Goal: Information Seeking & Learning: Find specific page/section

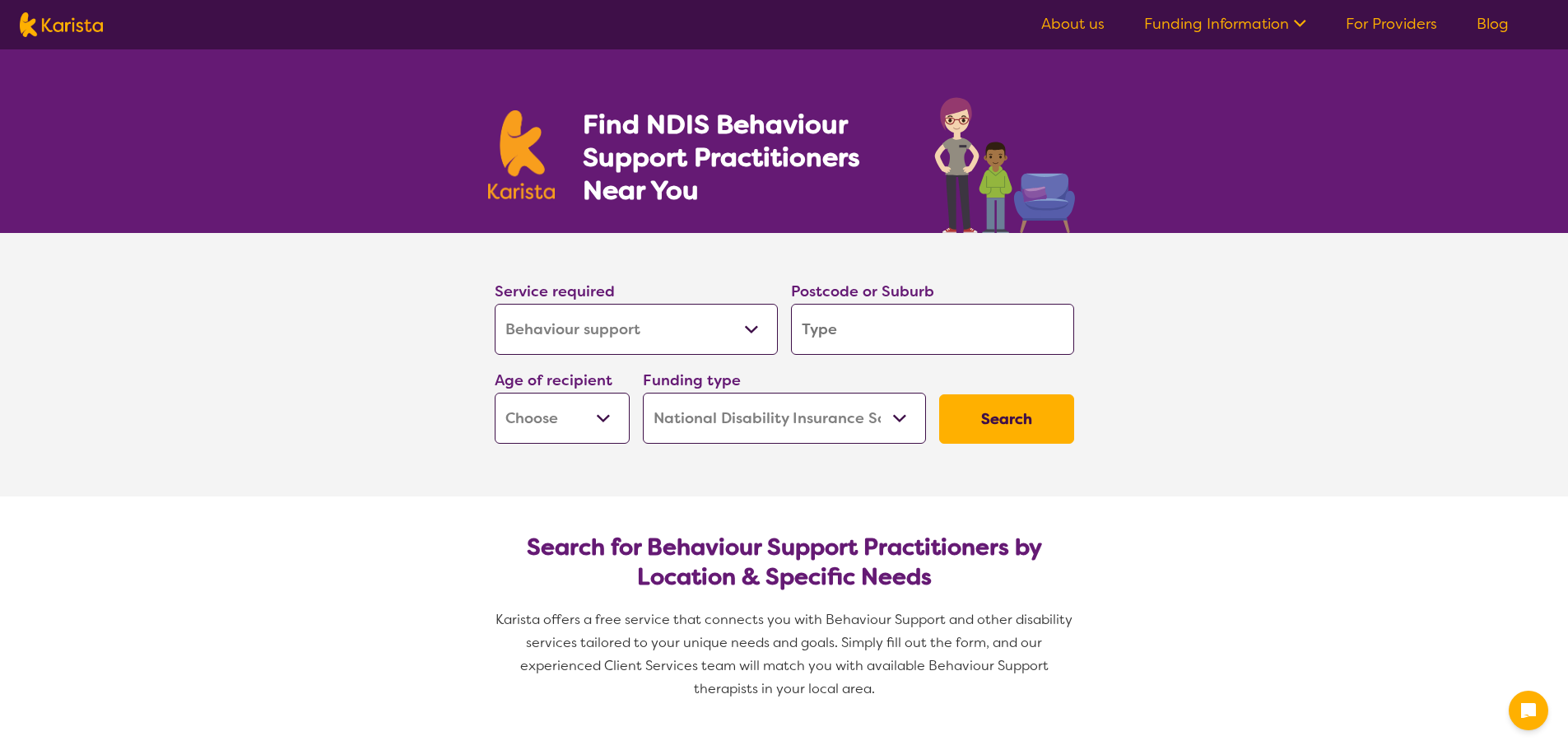
select select "Behaviour support"
select select "NDIS"
select select "Behaviour support"
select select "NDIS"
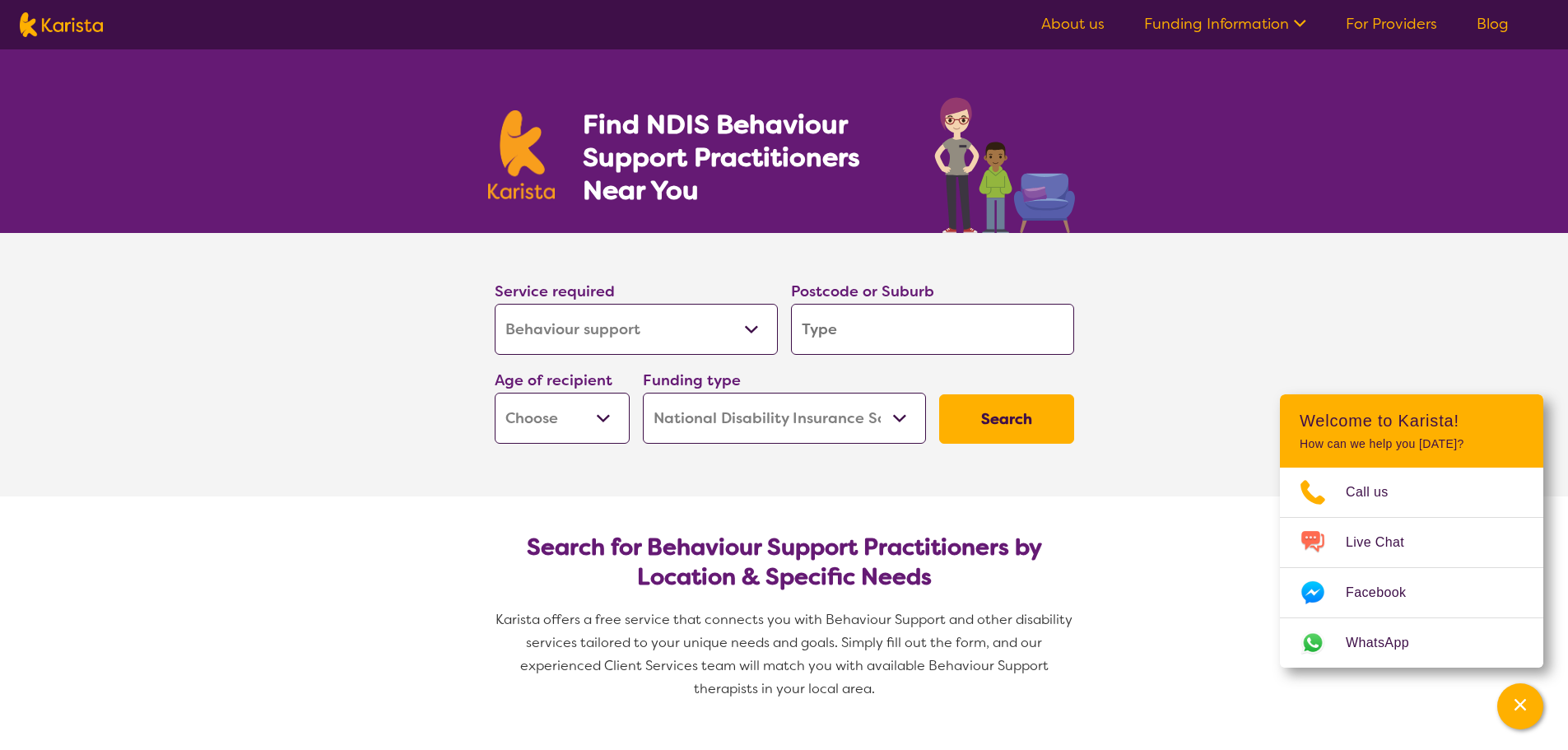
click at [819, 338] on input "search" at bounding box center [932, 329] width 283 height 51
type input "4"
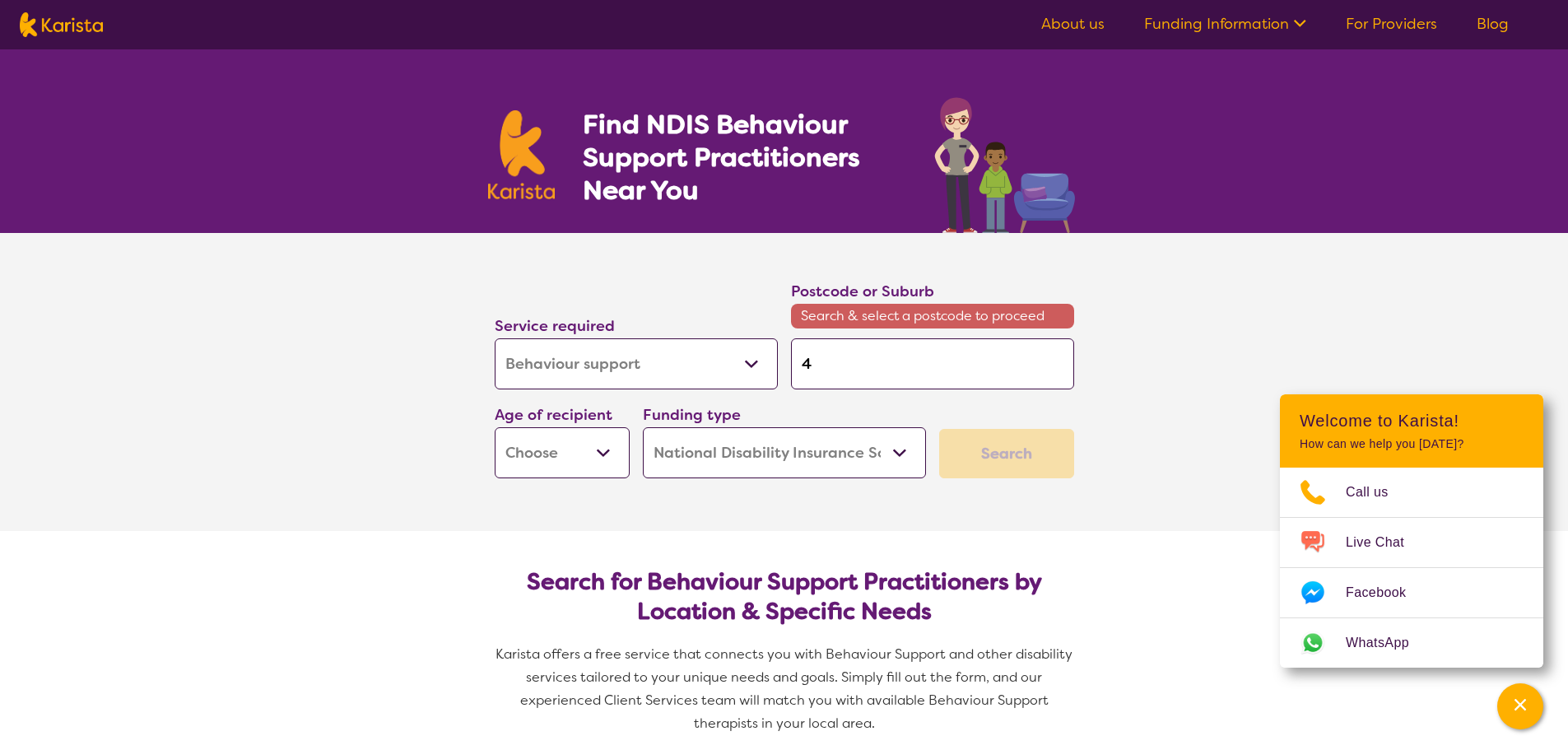
type input "45"
type input "450"
type input "4505"
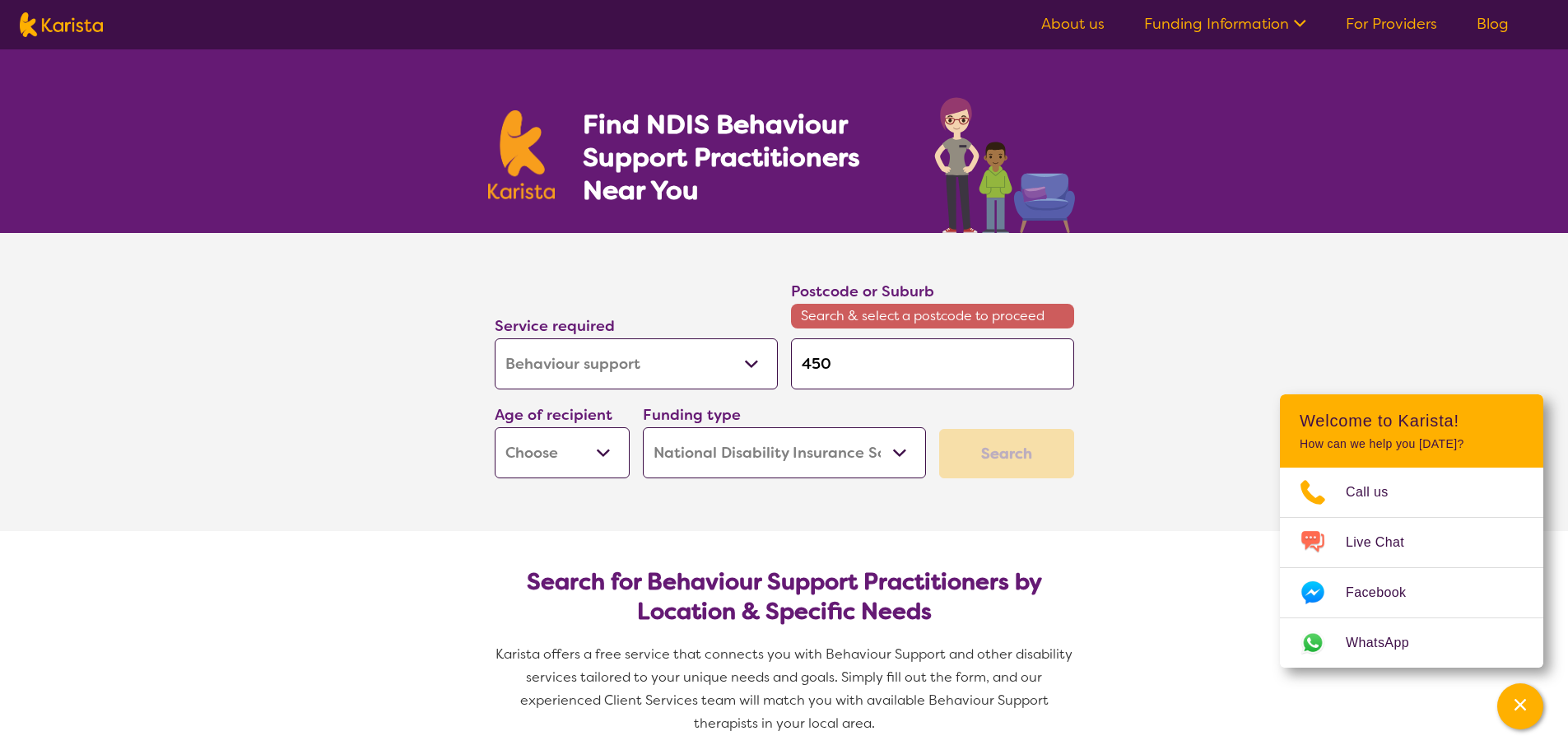
type input "4505"
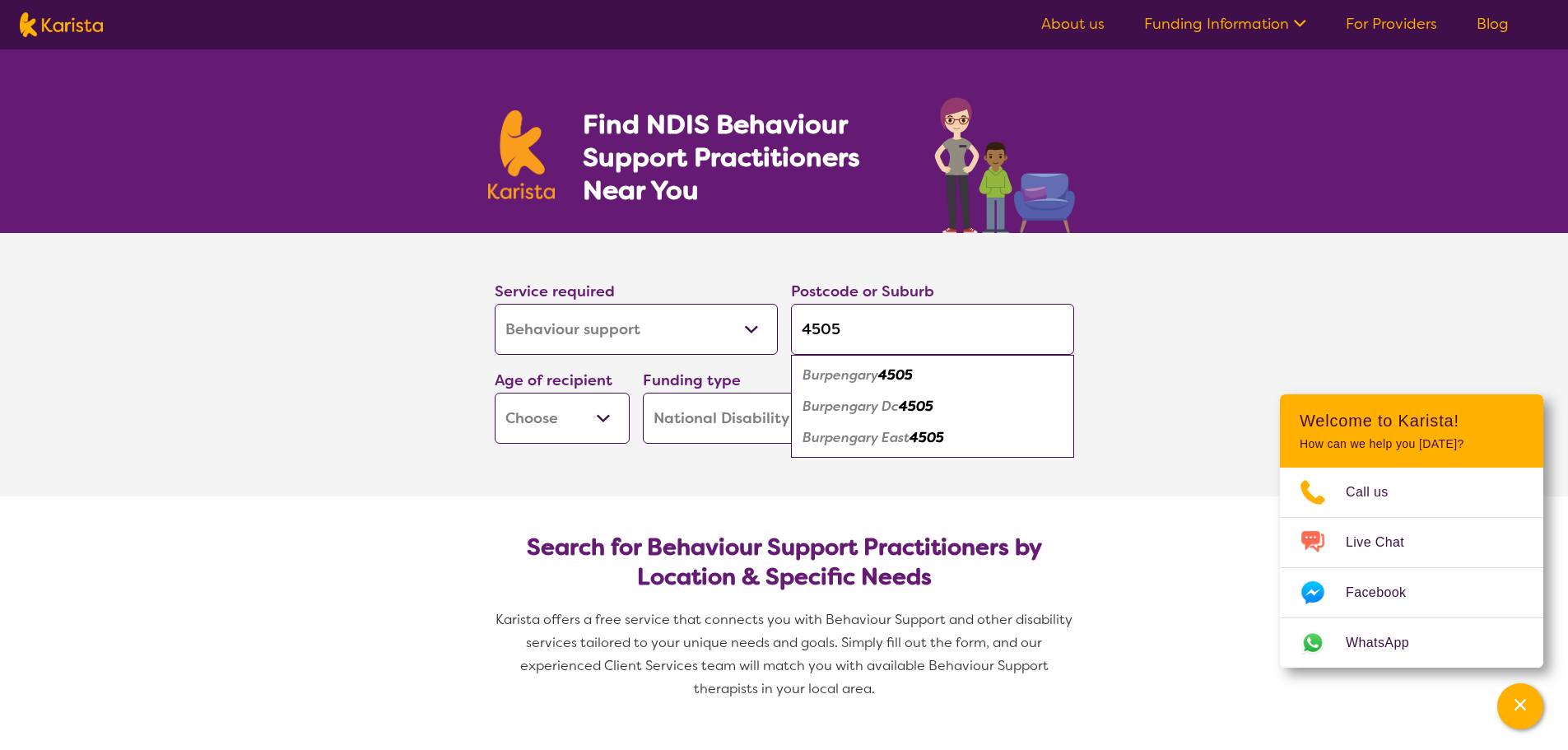
type input "450"
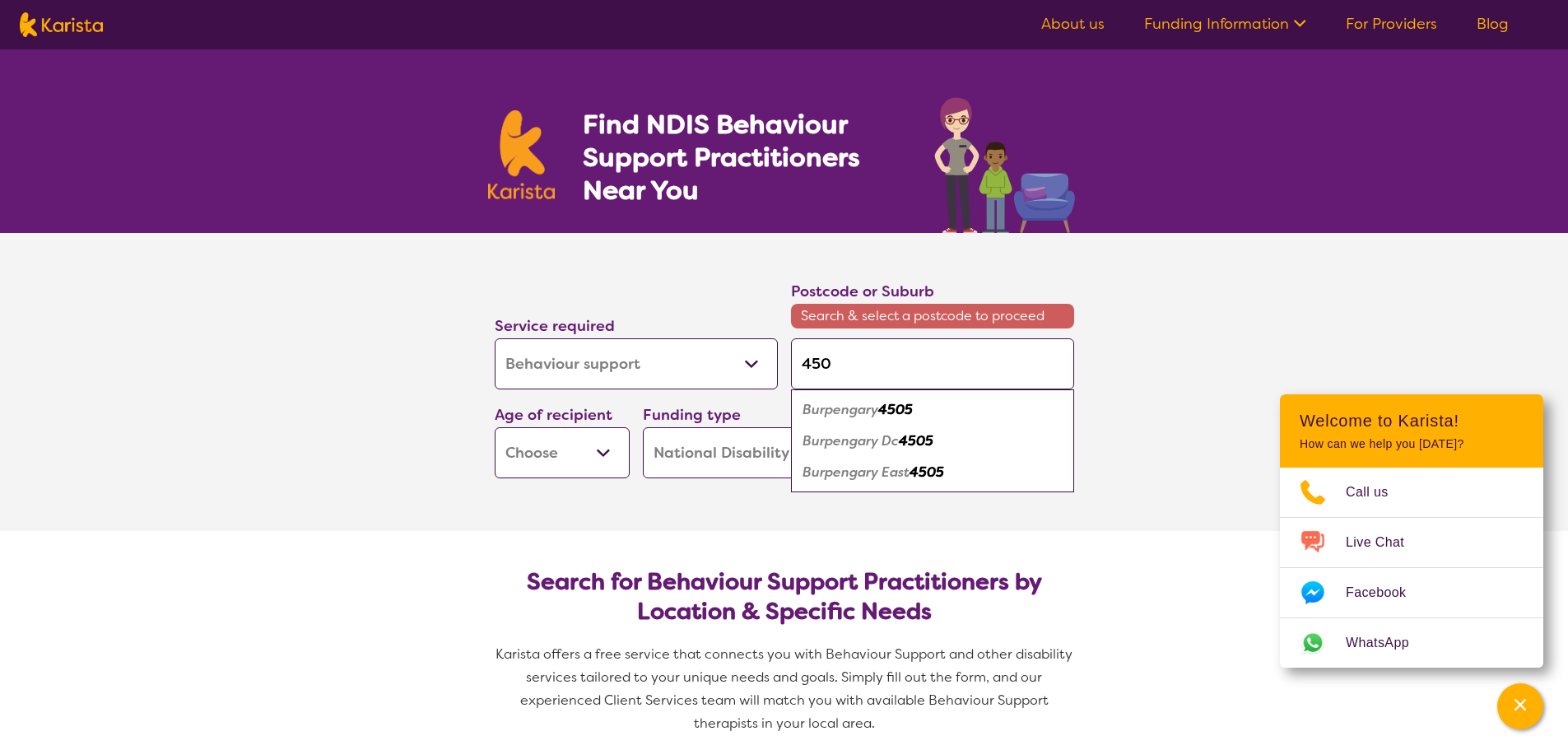
type input "45"
type input "4"
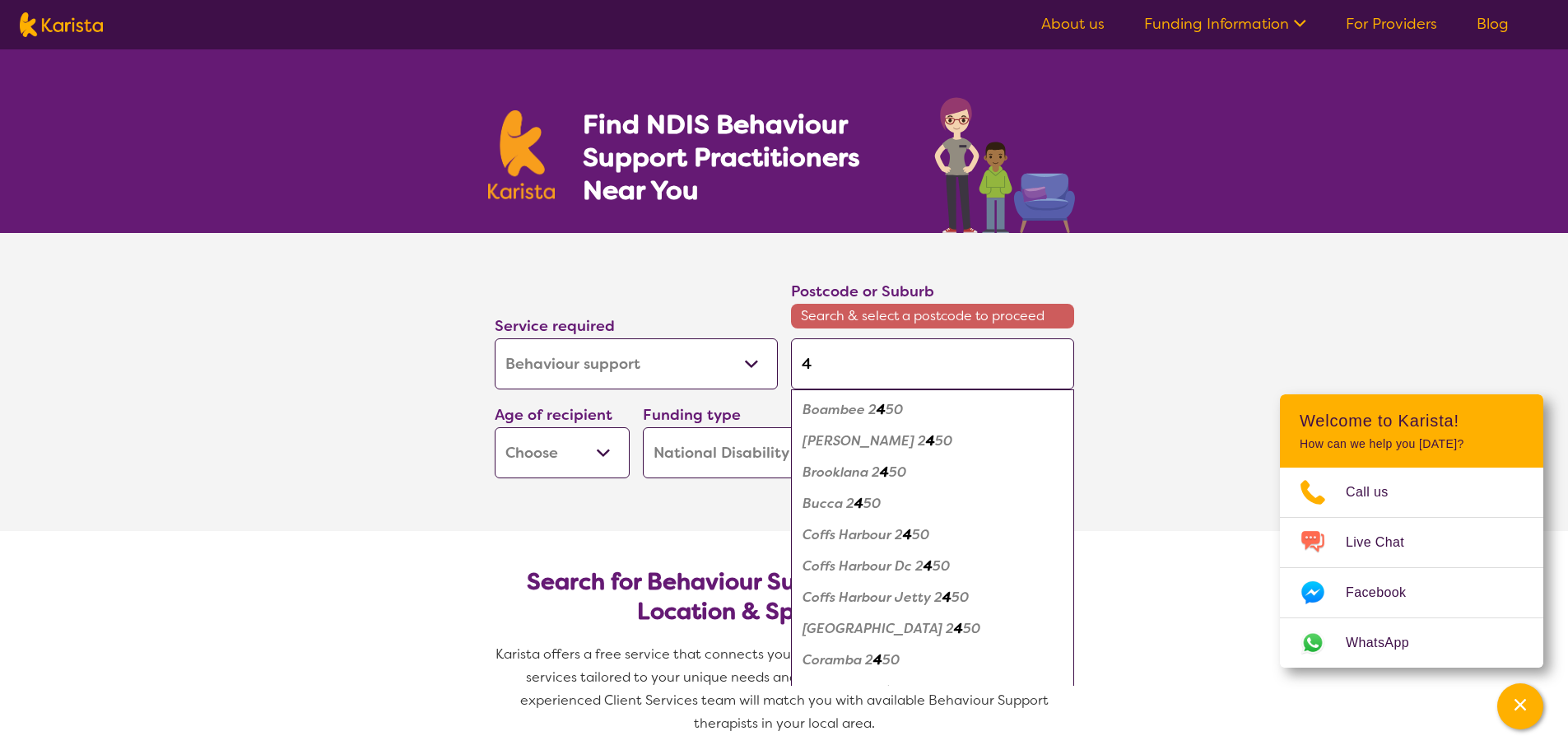
type input "43"
type input "430"
type input "4305"
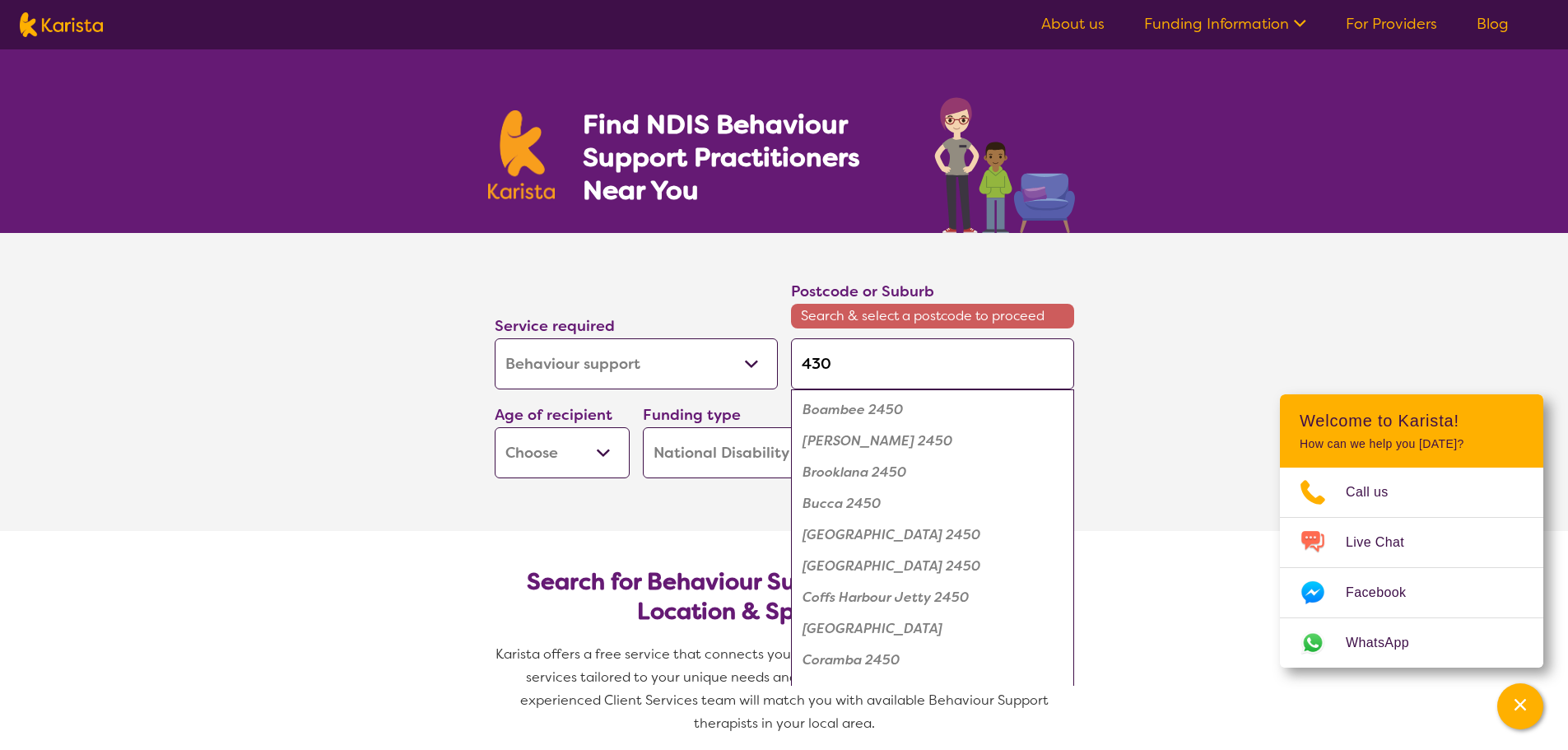
type input "4305"
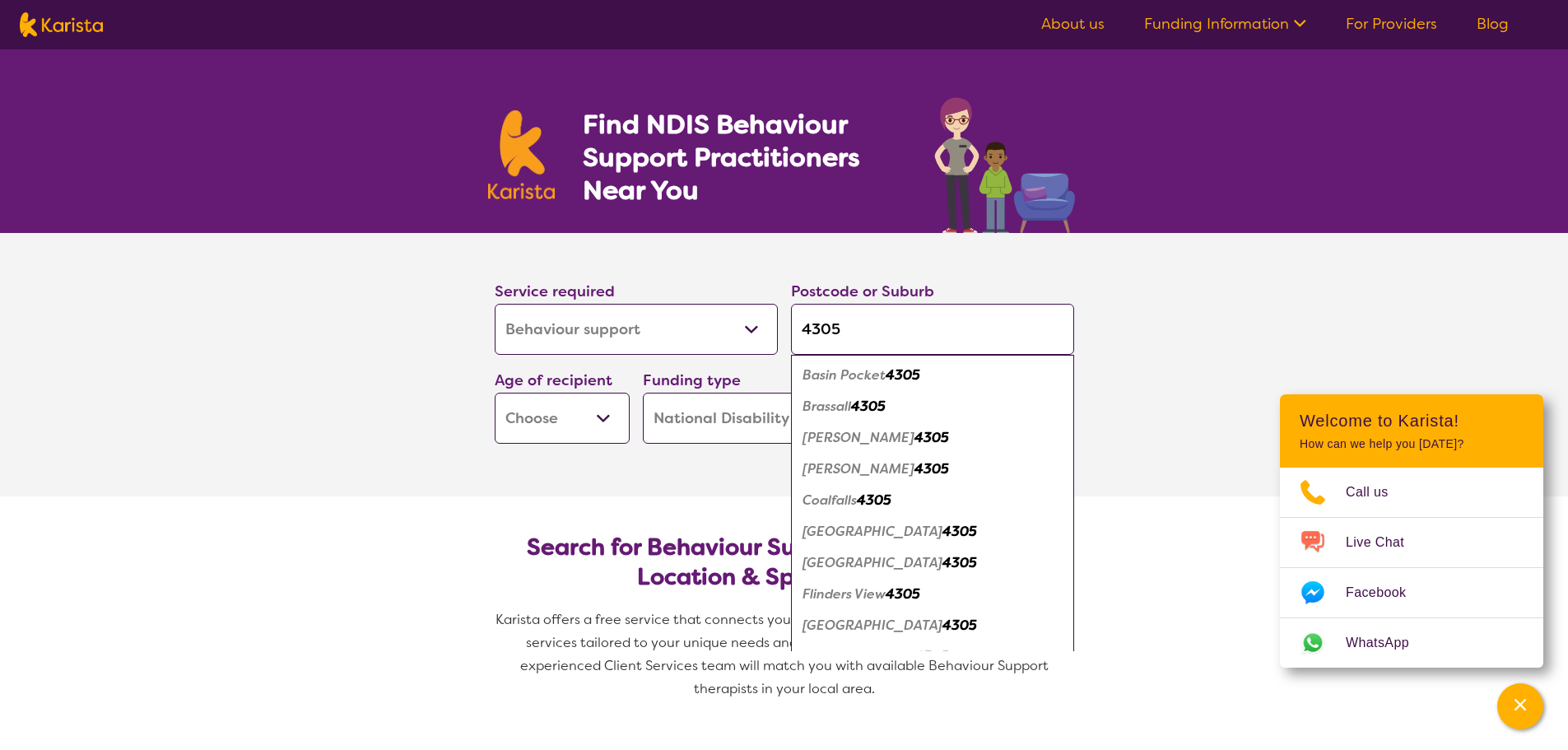
type input "430"
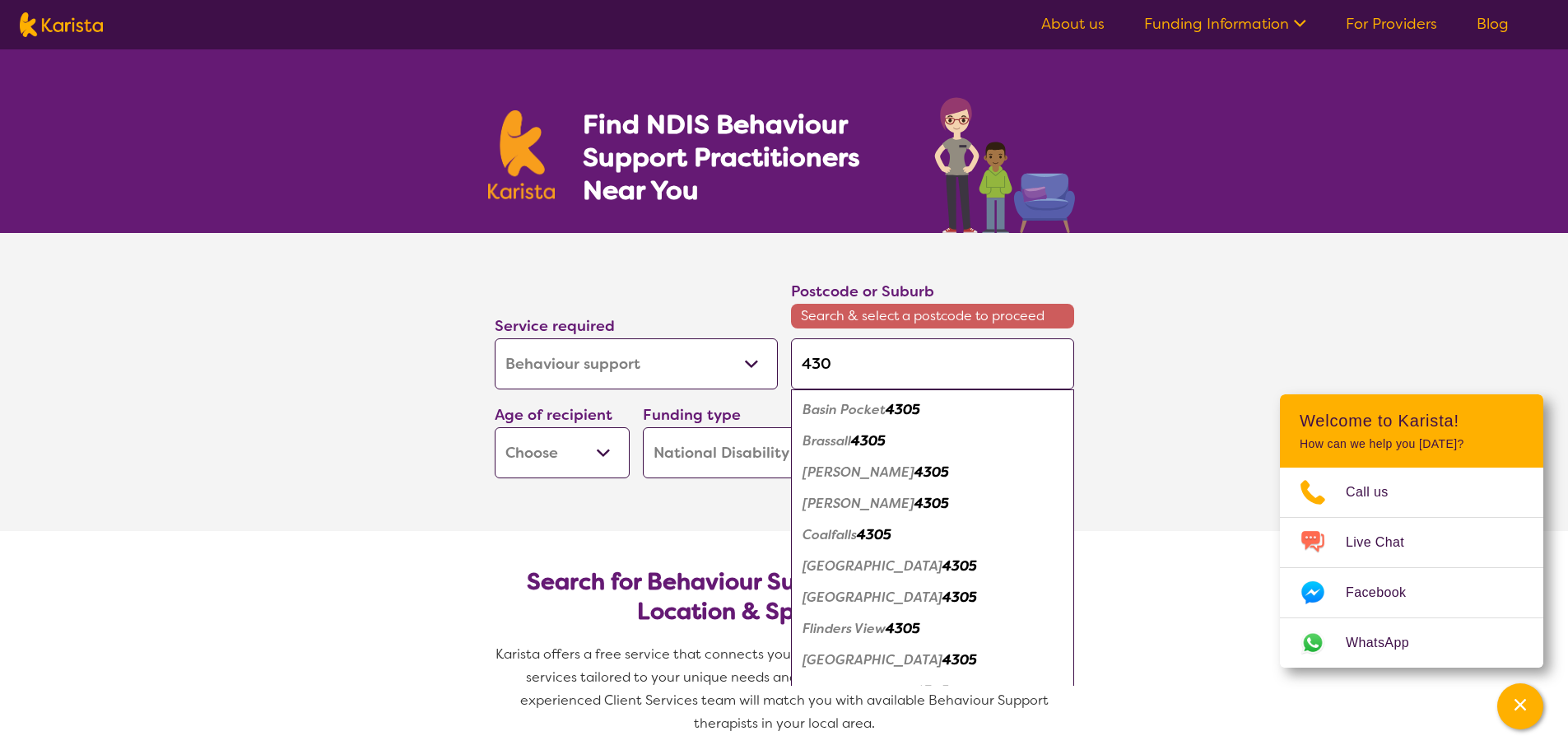
type input "43"
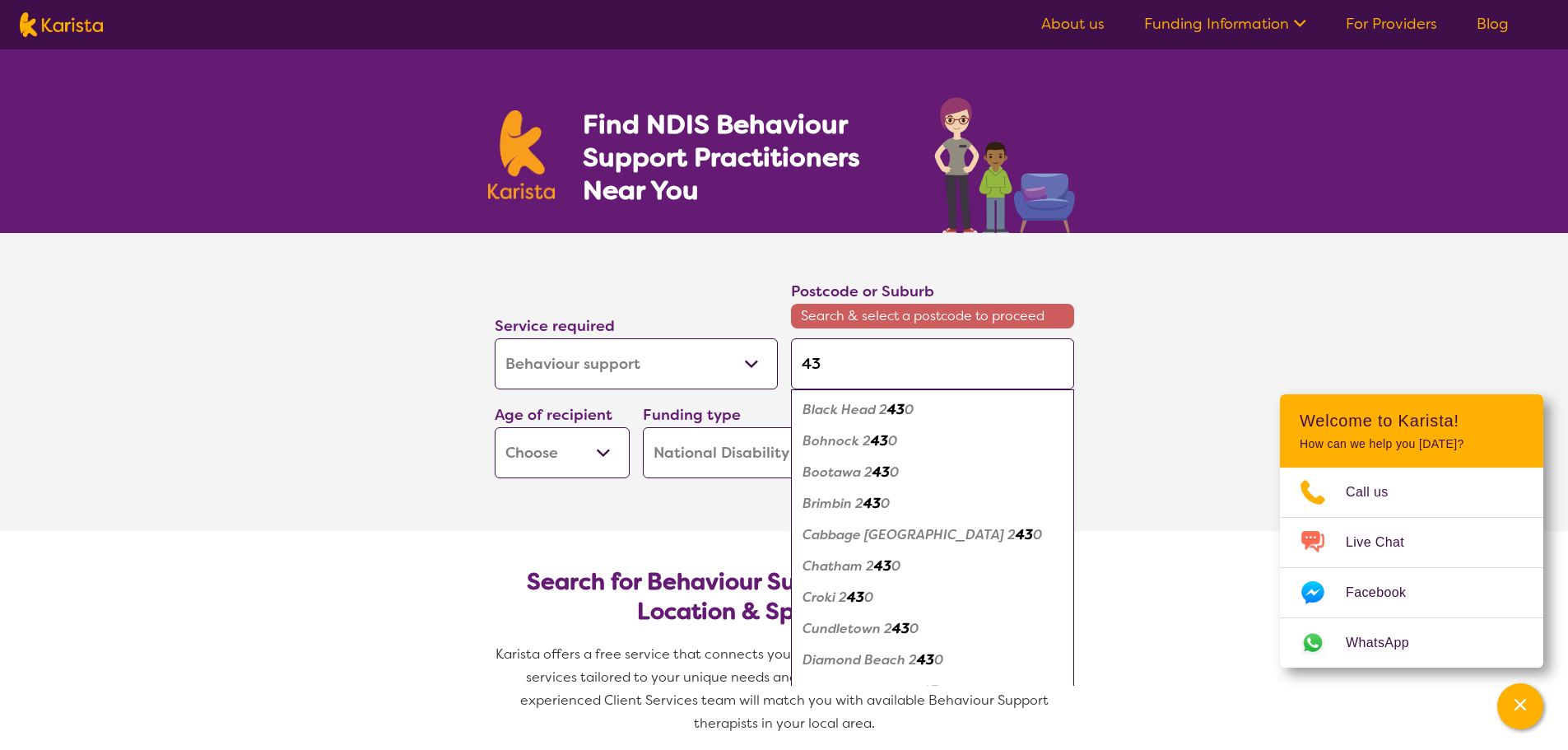
type input "4"
type input "45"
type input "450"
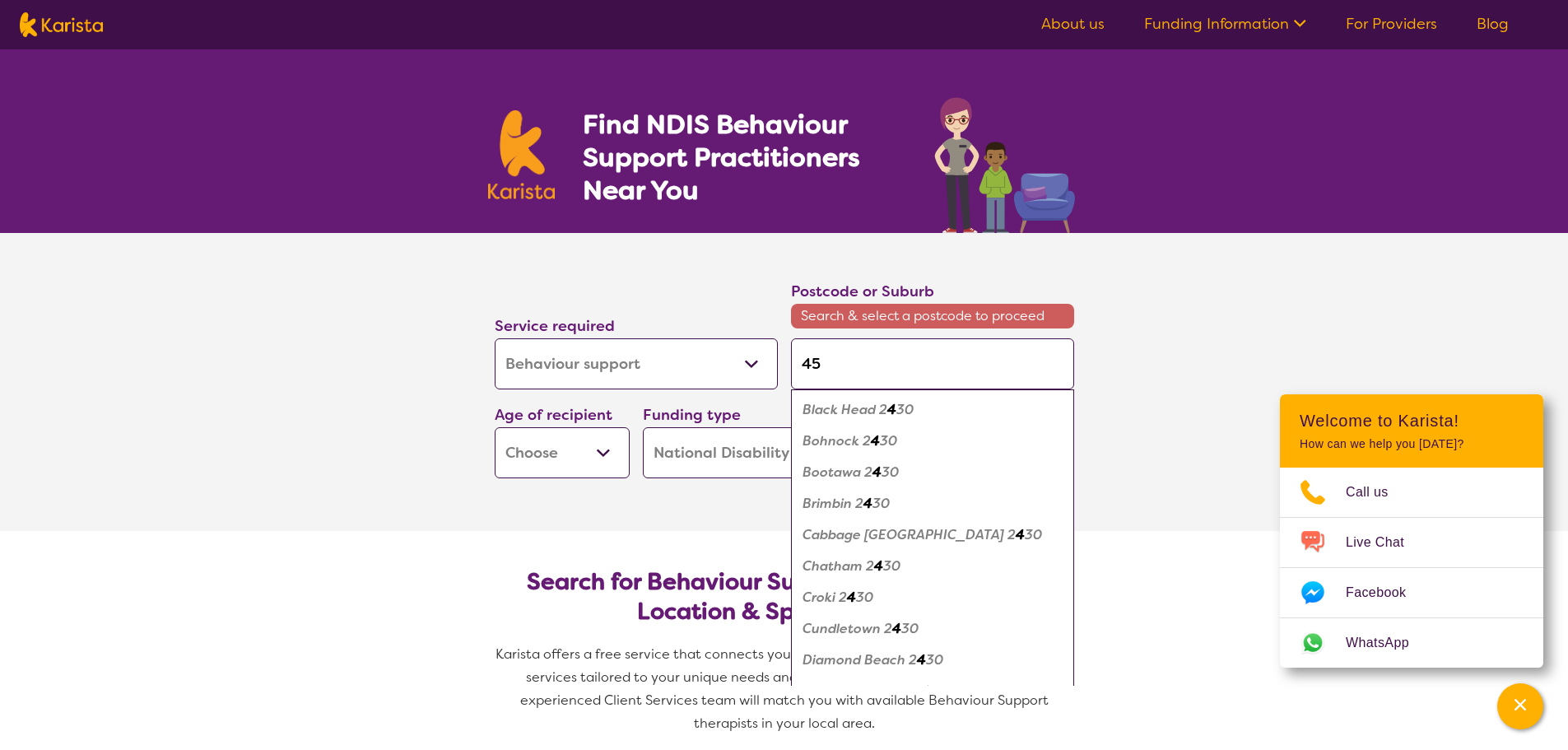
type input "450"
type input "4503"
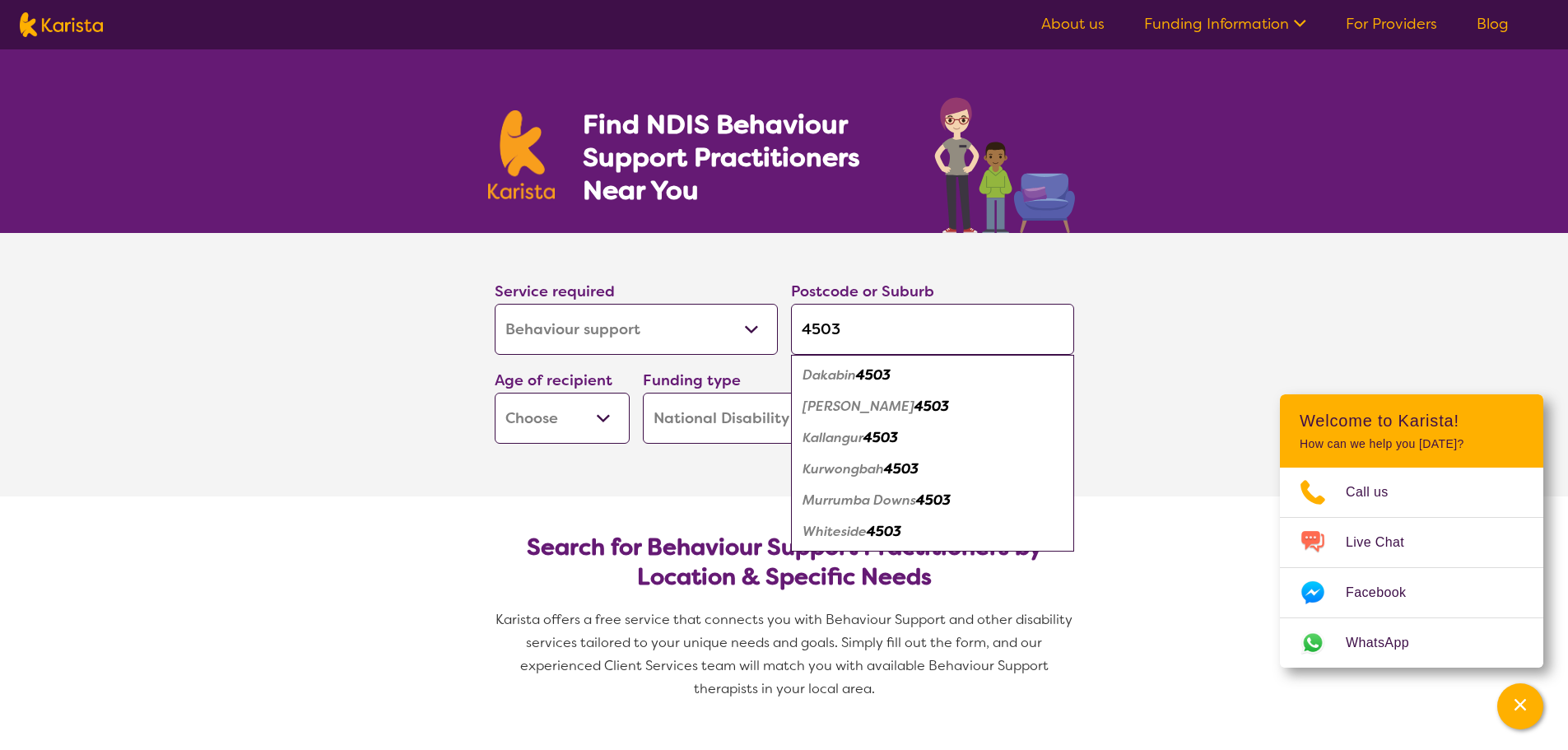
type input "450"
type input "45"
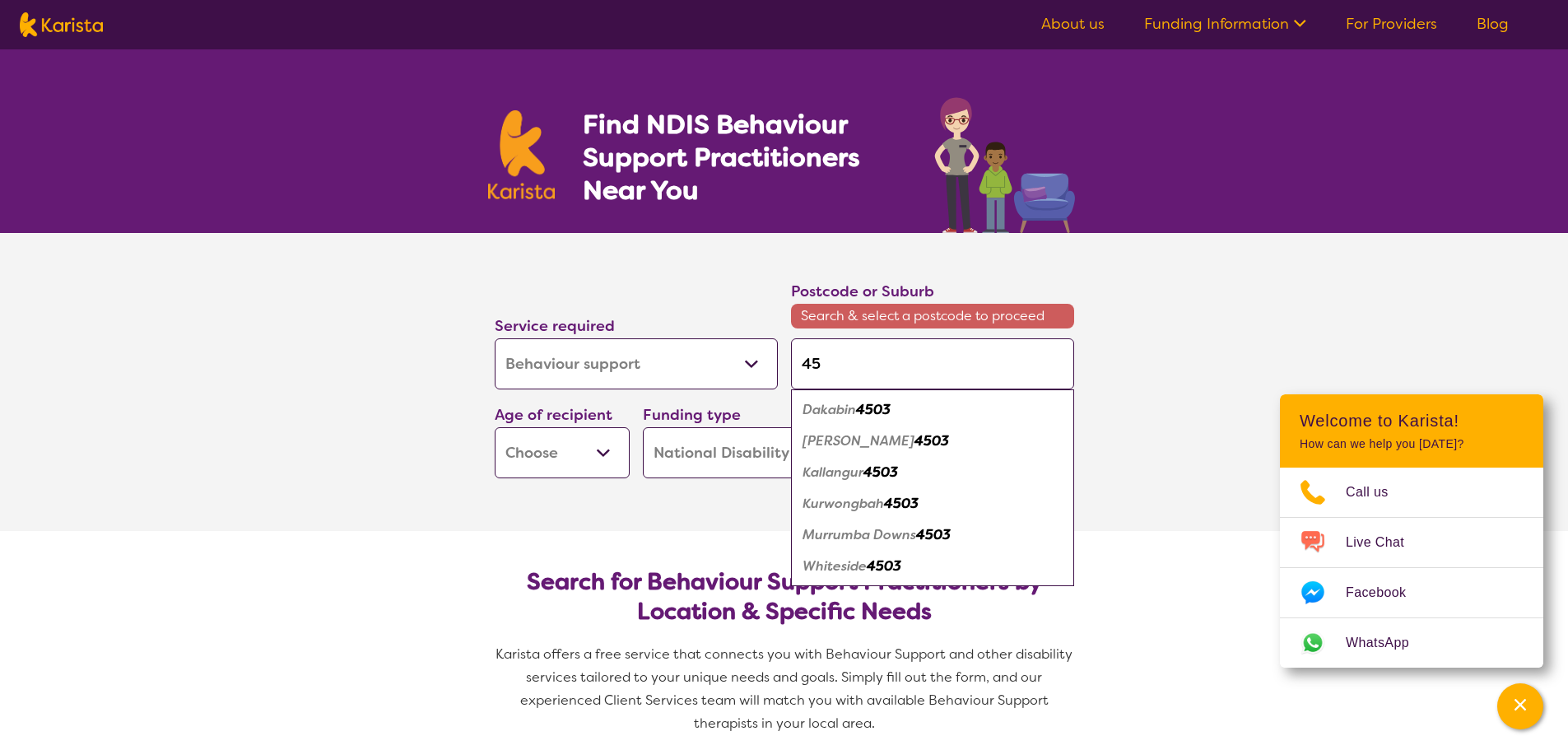
type input "4"
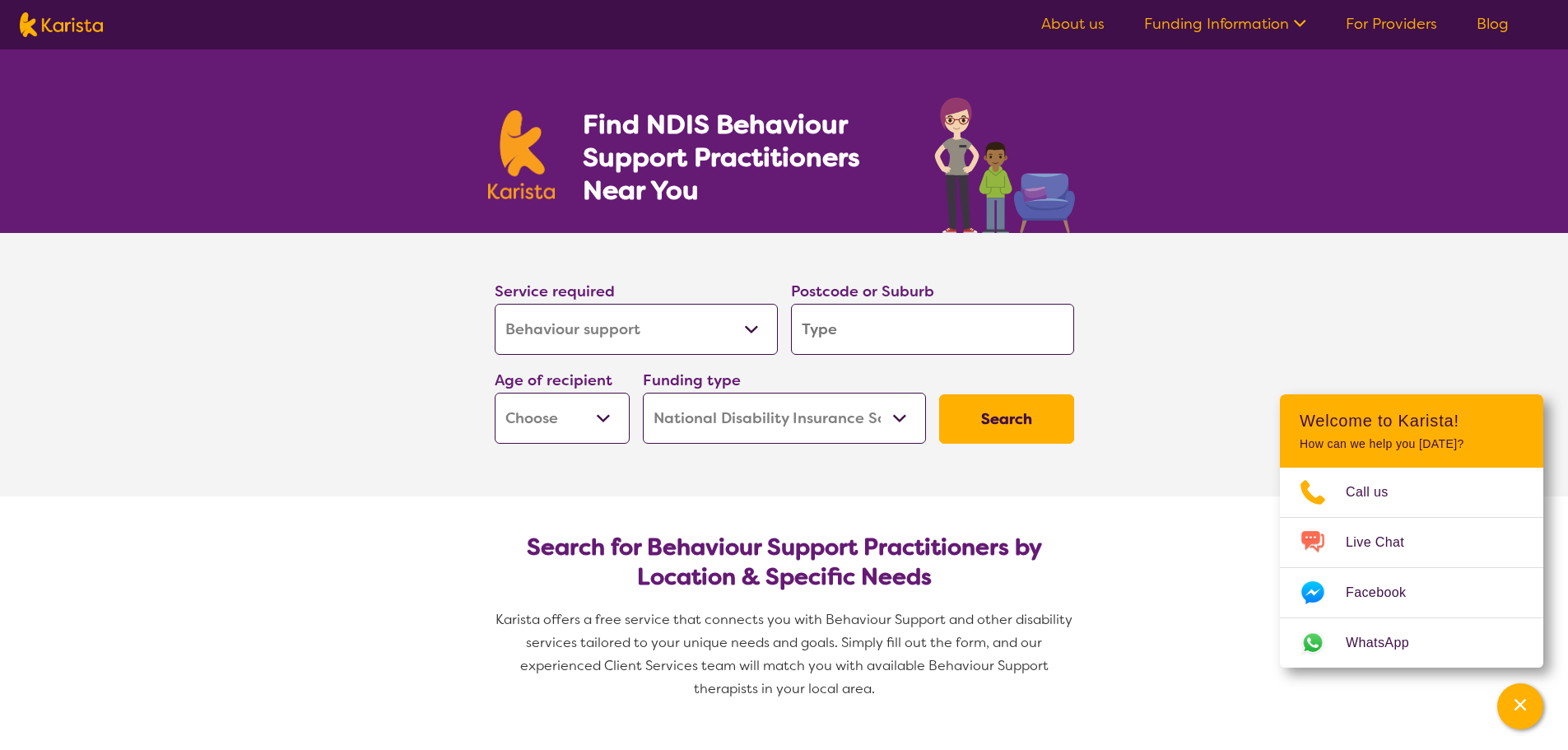
type input "M"
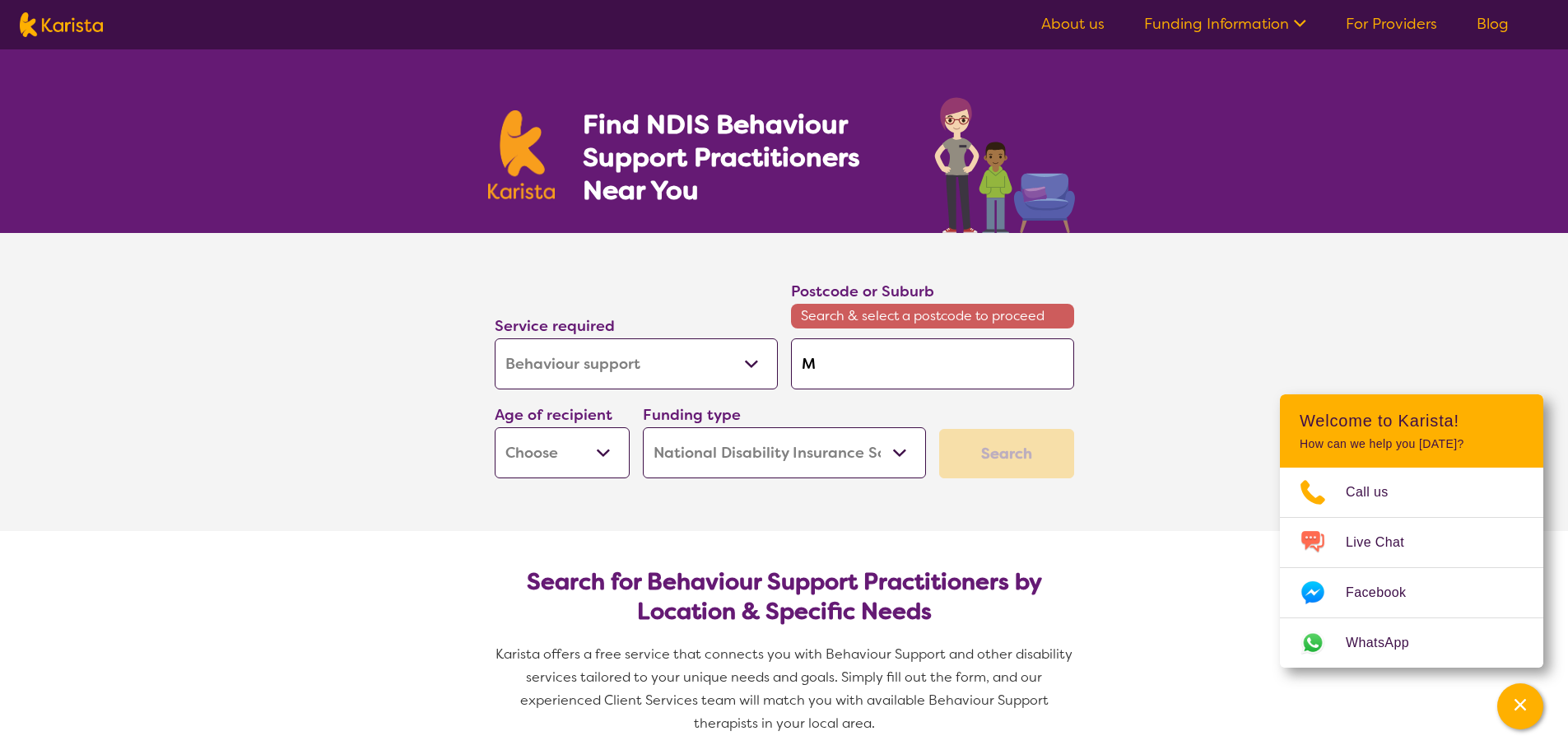
type input "Mc"
type input "Mc D"
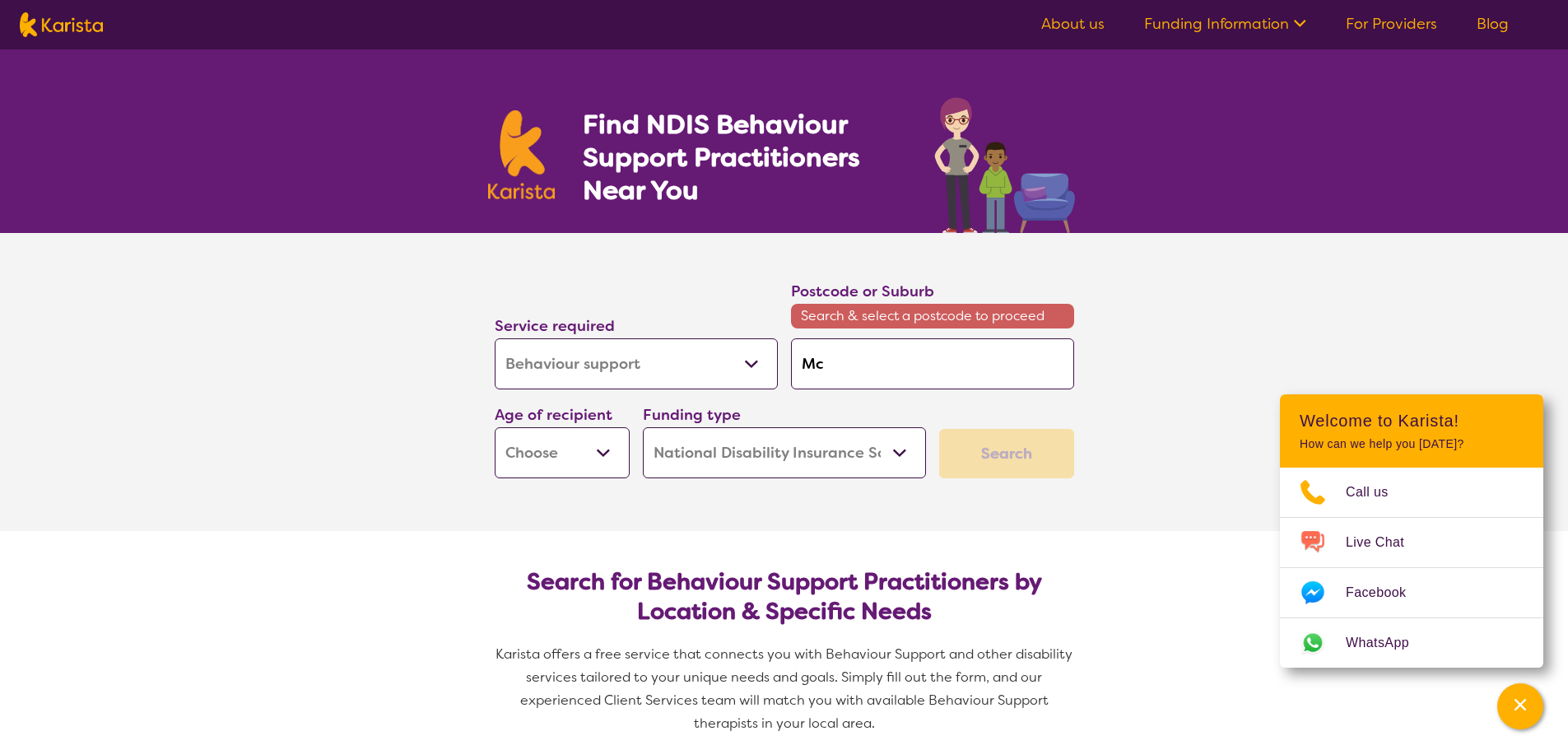
type input "Mc D"
type input "Mc Do"
type input "Mc Dow"
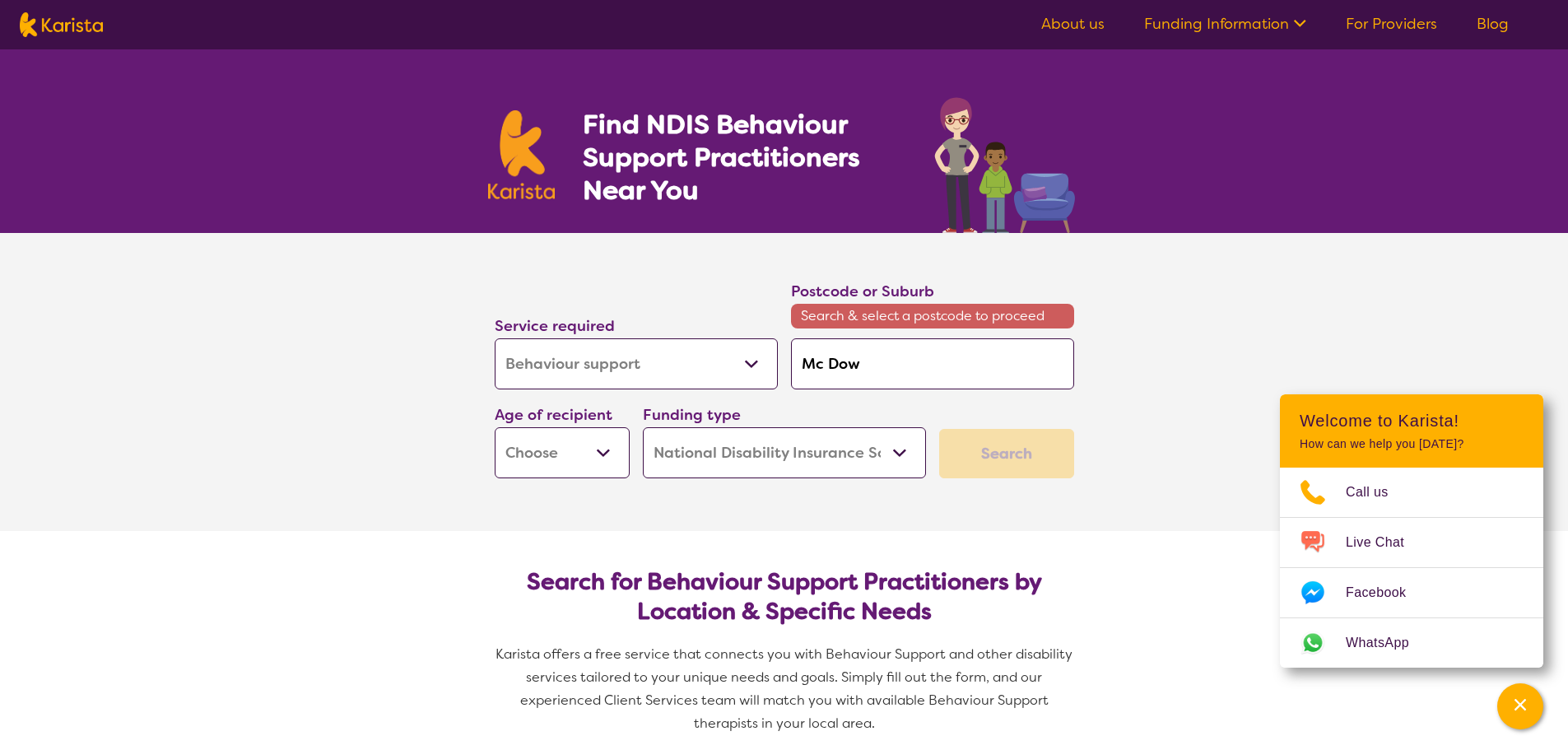
type input "Mc Dowa"
type input "Mc Dowal"
type input "Mc Dowall"
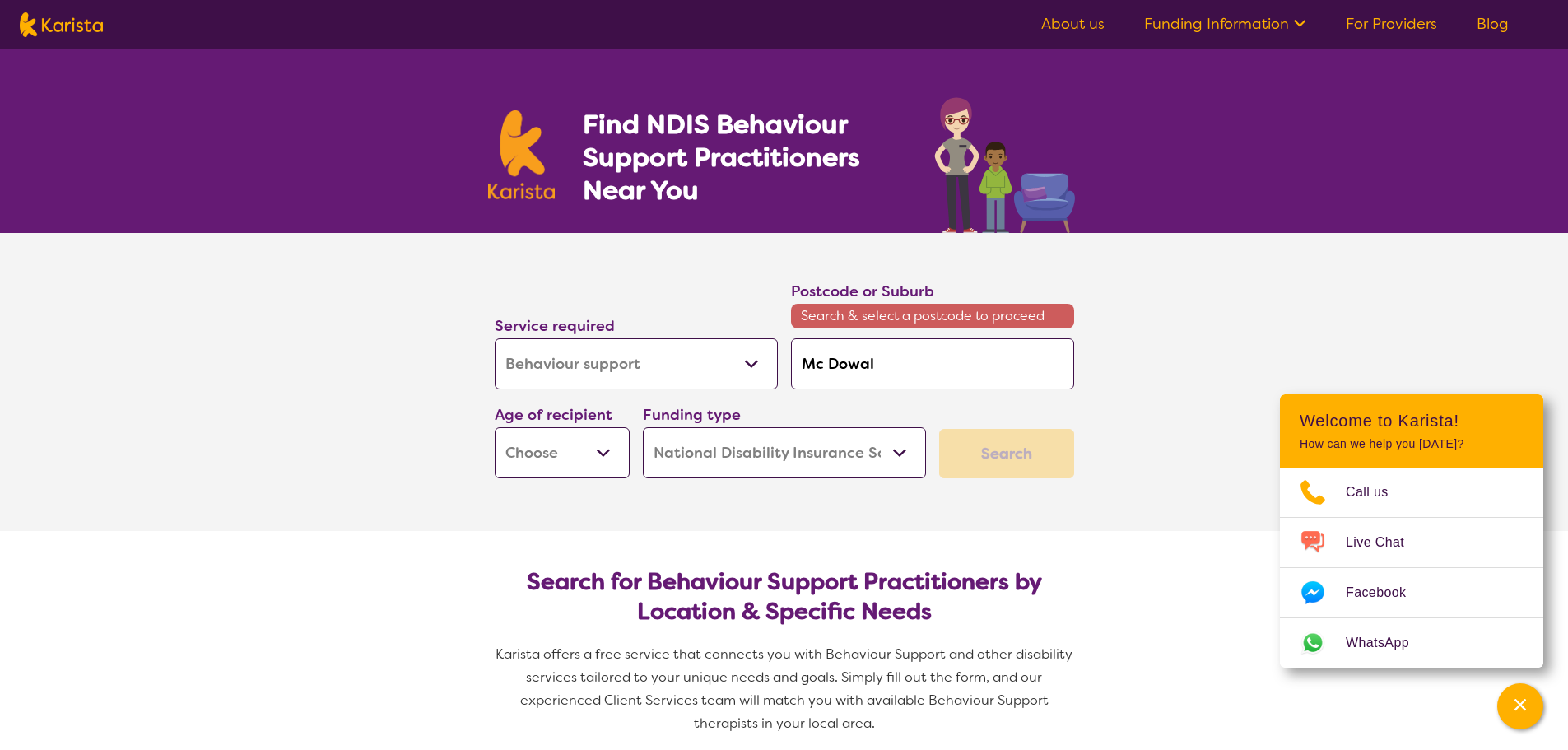
type input "Mc Dowall"
click at [825, 365] on input "Mc Dowall" at bounding box center [932, 364] width 283 height 51
type input "[PERSON_NAME]"
click at [818, 419] on div "[PERSON_NAME] 4053" at bounding box center [932, 410] width 266 height 31
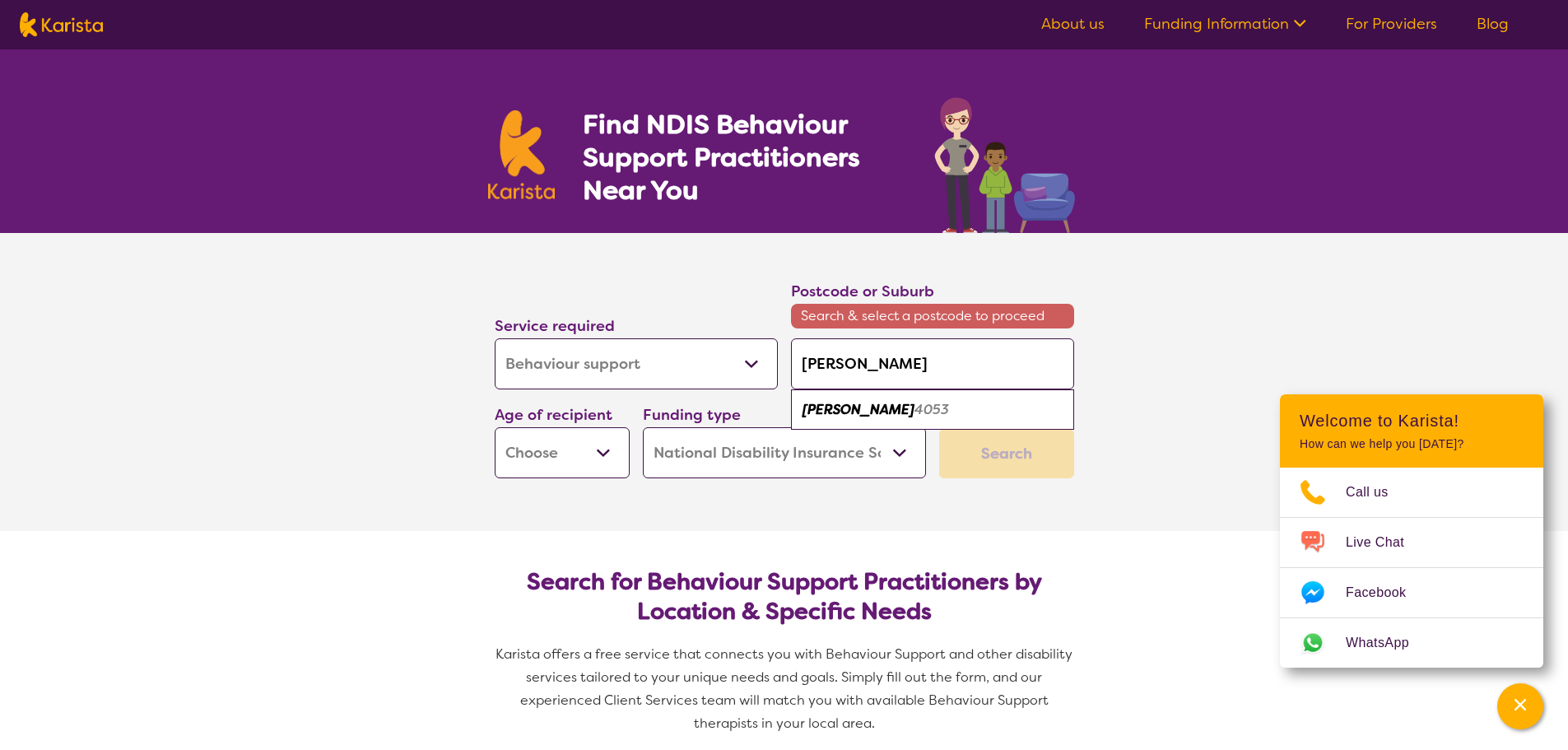
type input "4053"
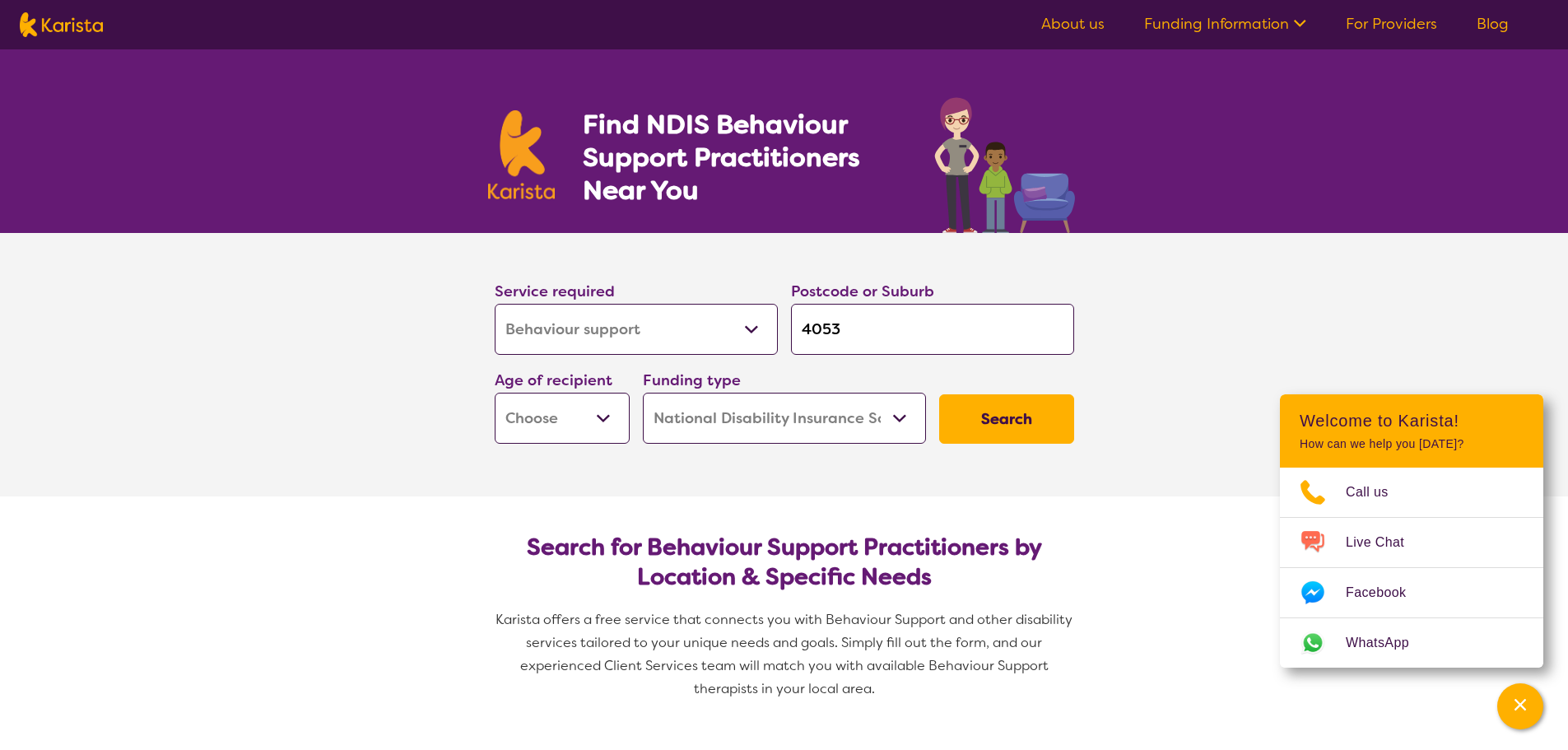
click at [605, 430] on select "Early Childhood - 0 to 9 Child - 10 to 11 Adolescent - 12 to 17 Adult - 18 to 6…" at bounding box center [562, 418] width 135 height 51
select select "EC"
click at [494, 393] on select "Early Childhood - 0 to 9 Child - 10 to 11 Adolescent - 12 to 17 Adult - 18 to 6…" at bounding box center [562, 418] width 135 height 51
select select "EC"
click at [997, 413] on button "Search" at bounding box center [1006, 419] width 135 height 49
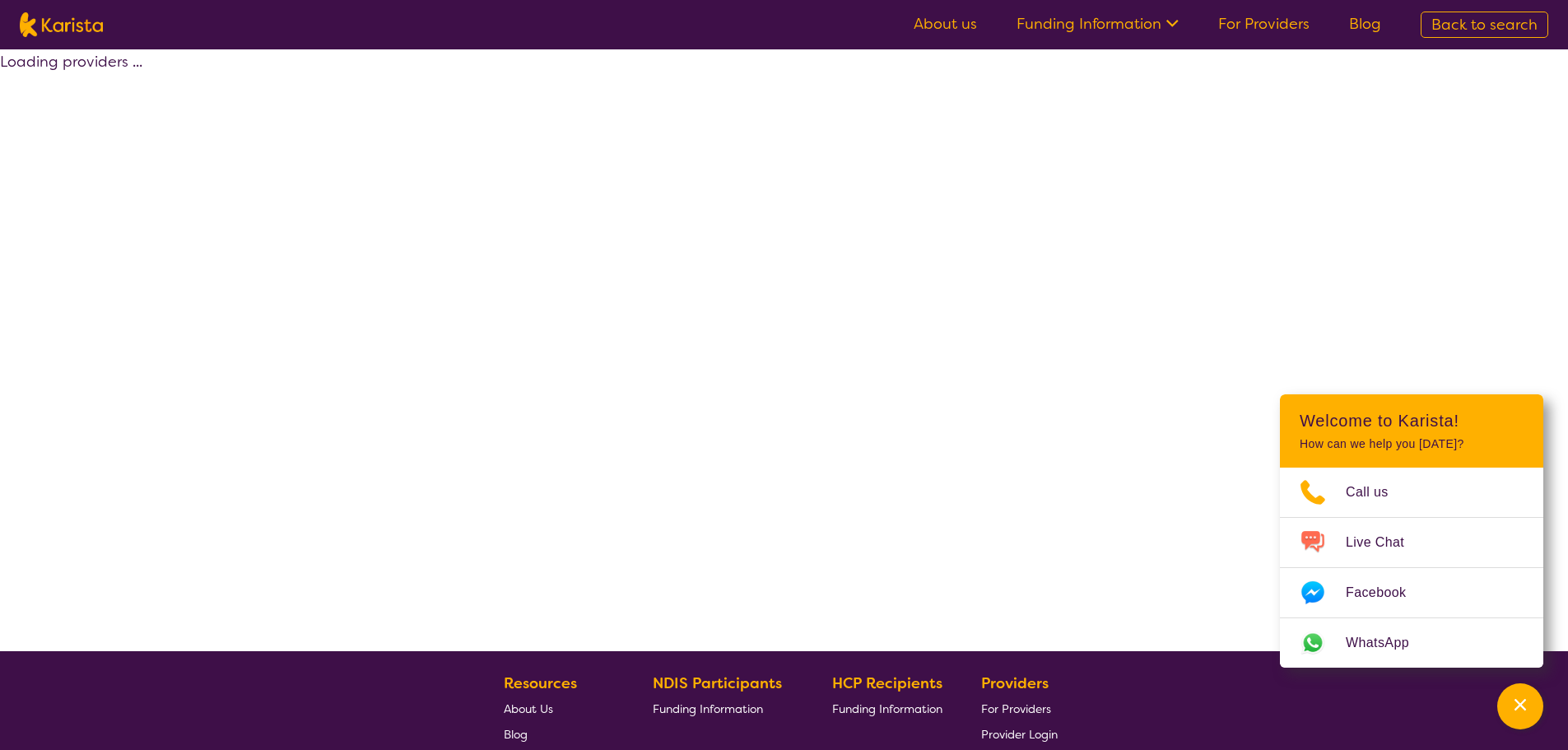
select select "by_score"
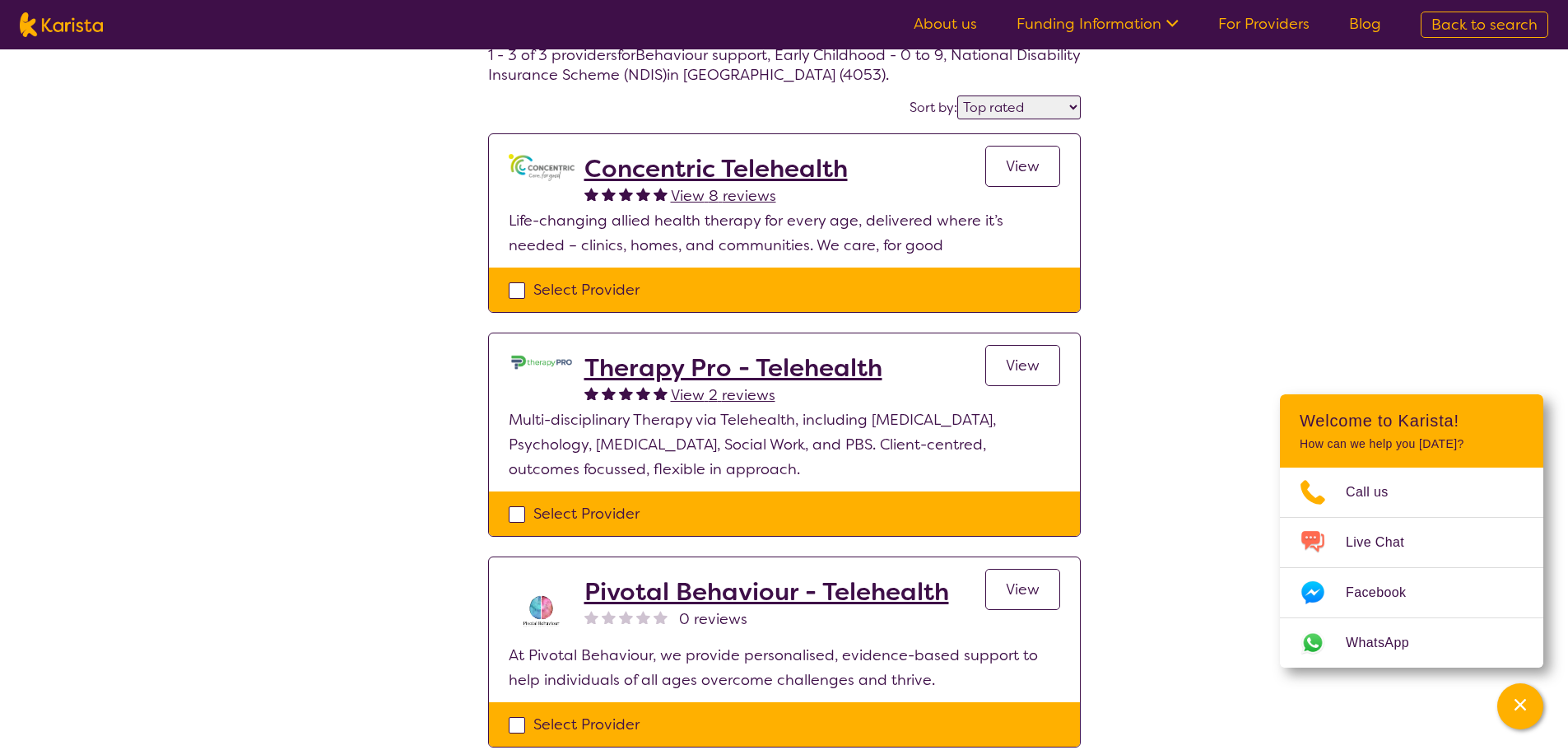
scroll to position [247, 0]
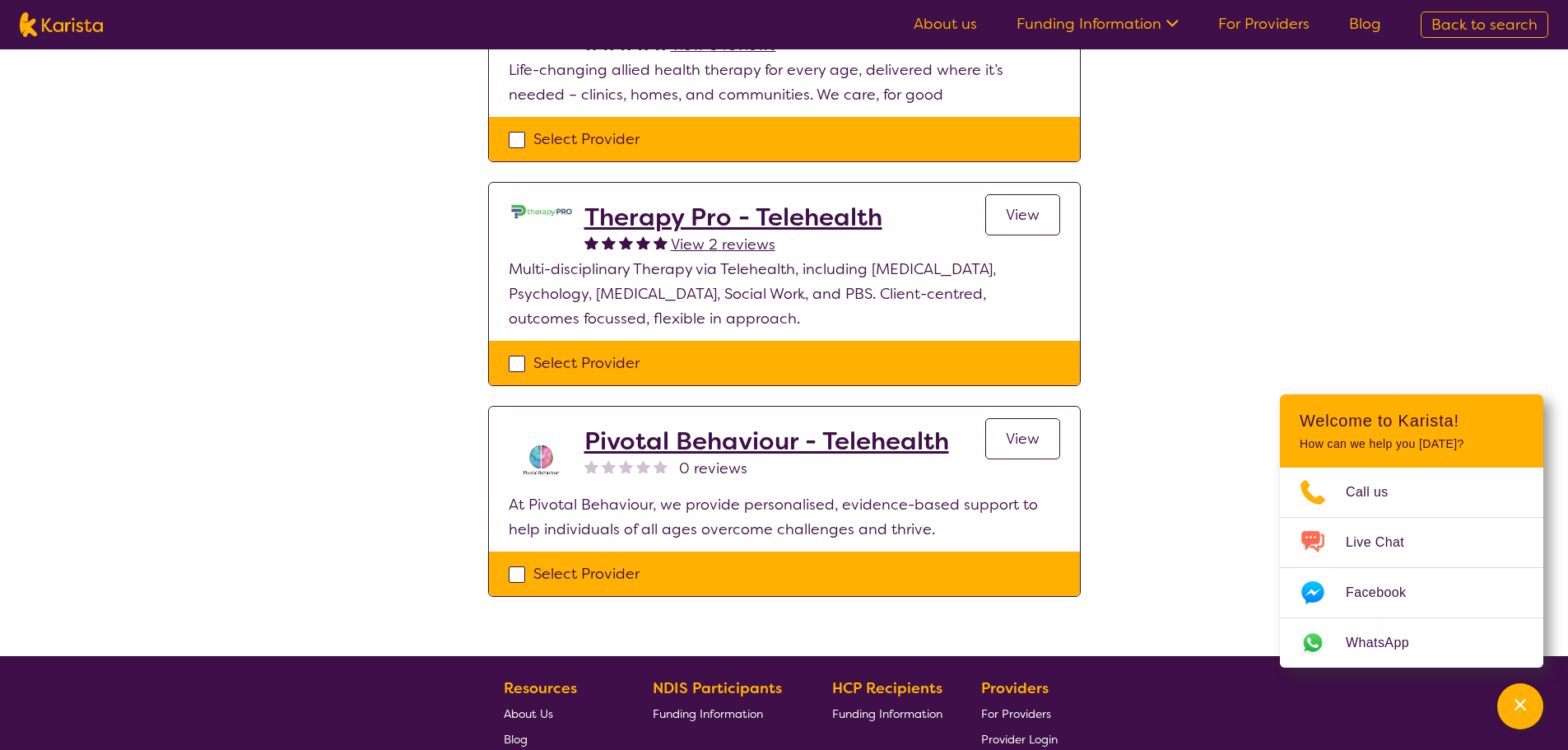
click at [664, 222] on h2 "Therapy Pro - Telehealth" at bounding box center [734, 217] width 298 height 30
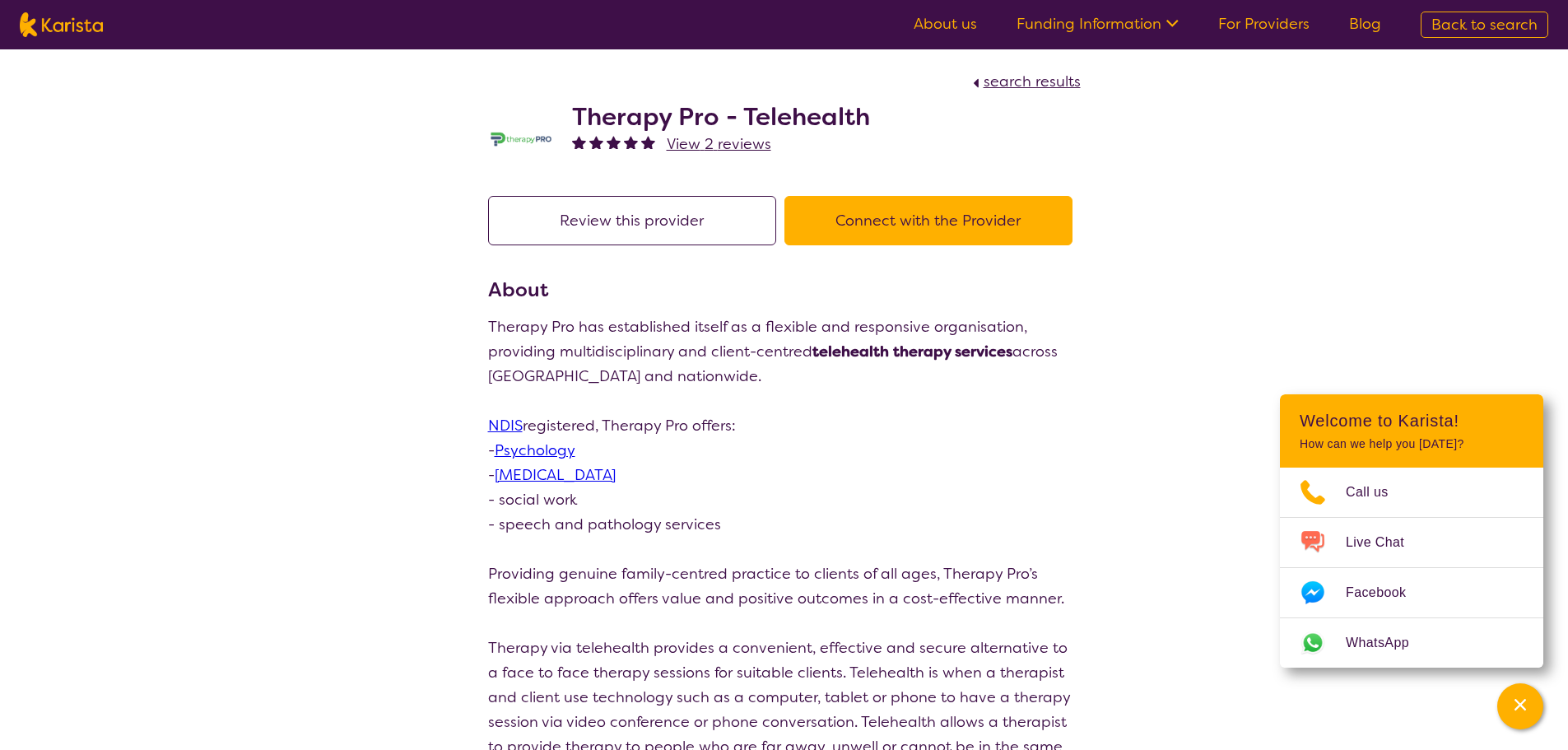
scroll to position [247, 0]
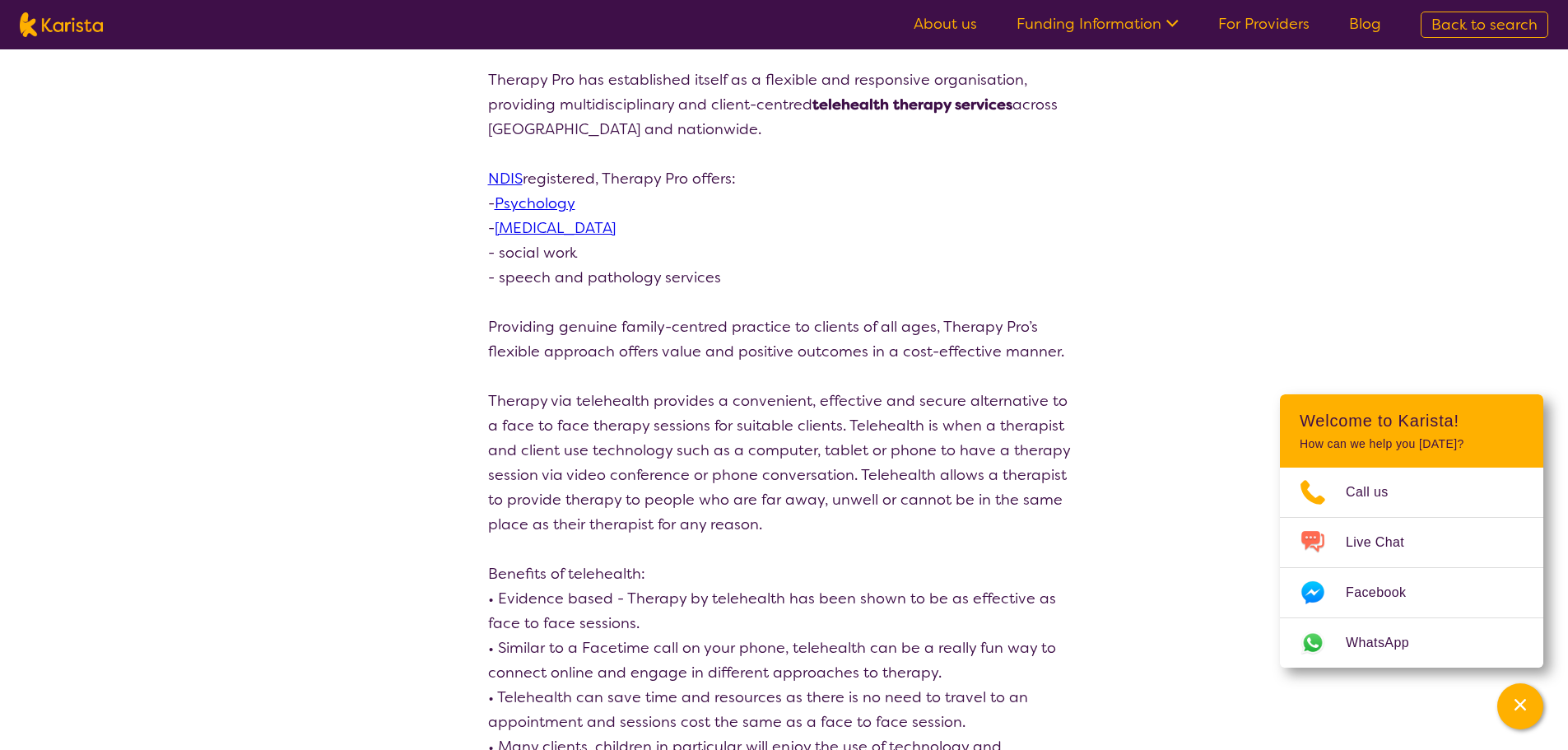
select select "by_score"
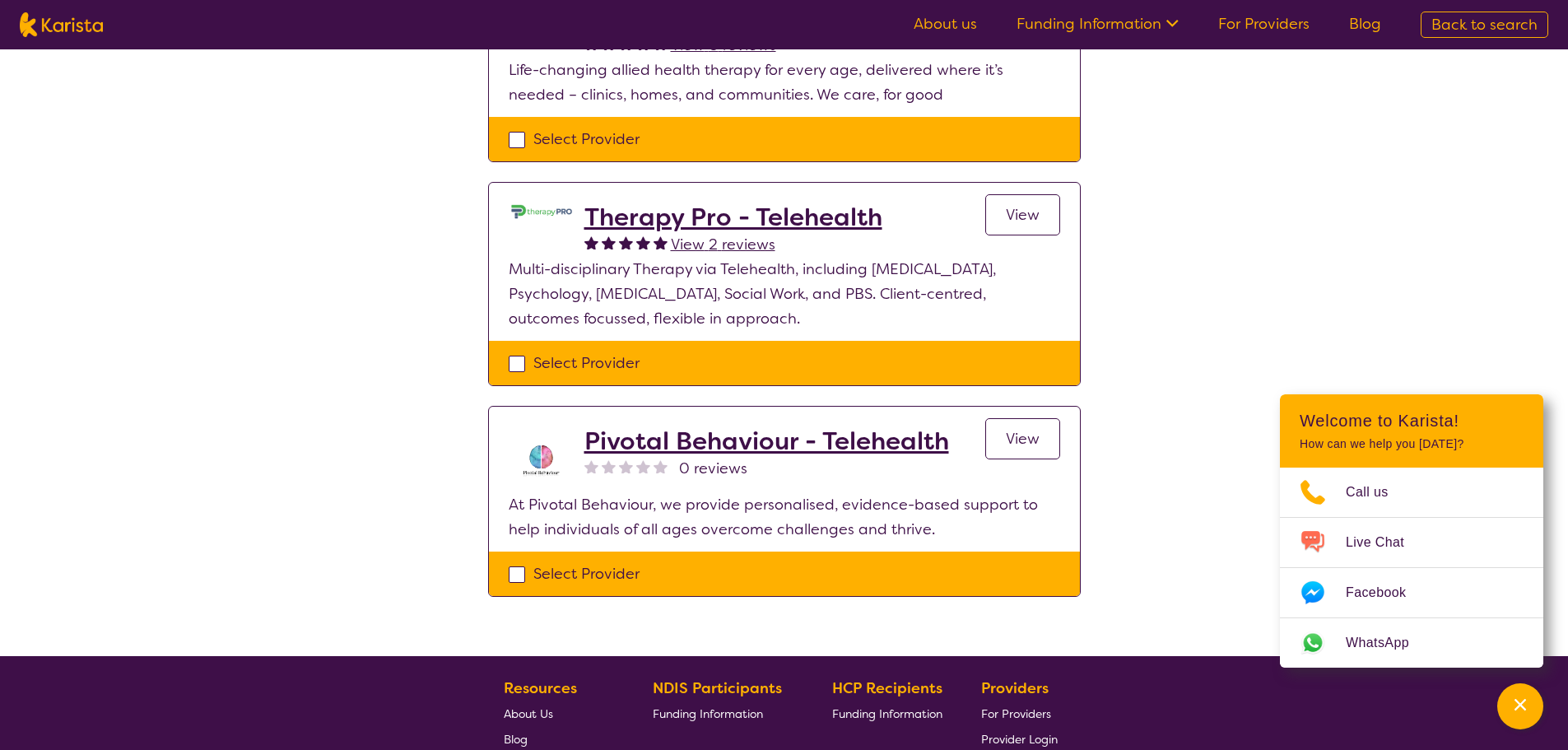
click at [657, 448] on h2 "Pivotal Behaviour - Telehealth" at bounding box center [766, 441] width 365 height 30
